Goal: Transaction & Acquisition: Purchase product/service

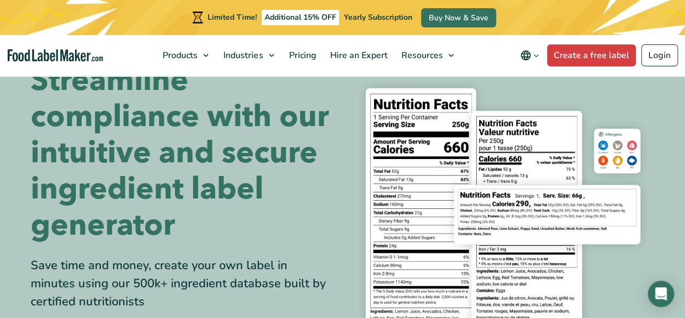
scroll to position [55, 0]
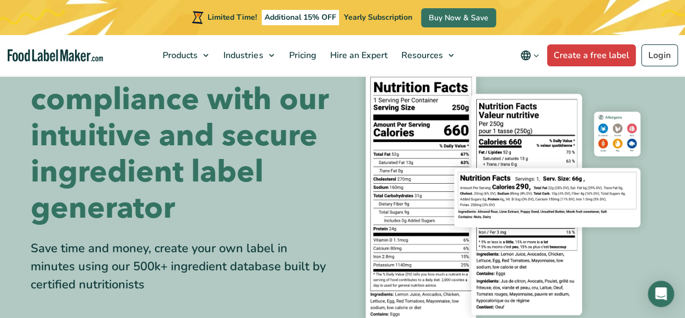
click at [632, 251] on img at bounding box center [503, 195] width 304 height 278
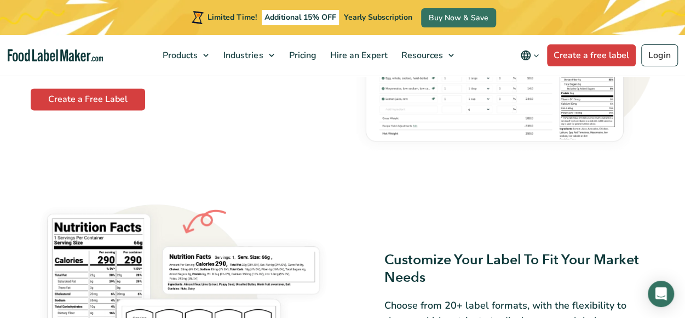
scroll to position [712, 0]
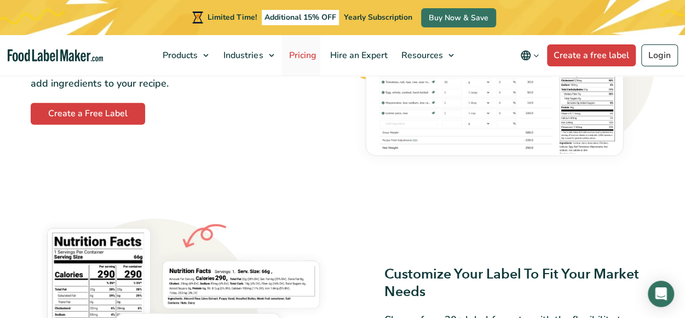
click at [296, 53] on span "Pricing" at bounding box center [301, 55] width 32 height 12
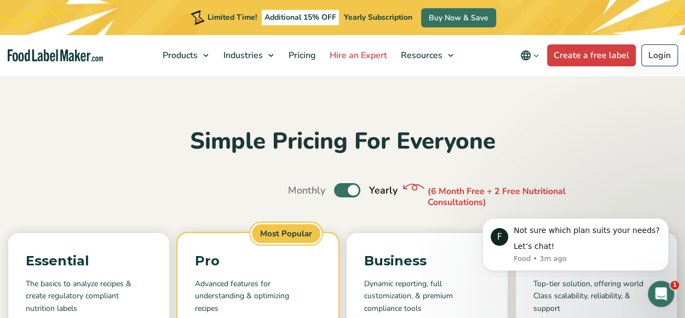
click at [350, 53] on span "Hire an Expert" at bounding box center [358, 55] width 62 height 12
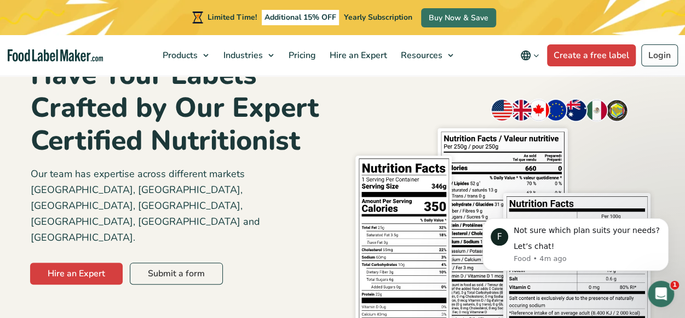
scroll to position [110, 0]
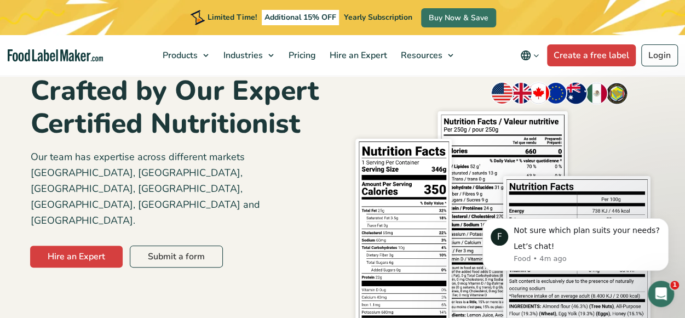
click at [239, 237] on div "Hire an Expert Submit a form" at bounding box center [181, 253] width 307 height 33
